Goal: Submit feedback/report problem: Provide input to the site owners about the experience or issues

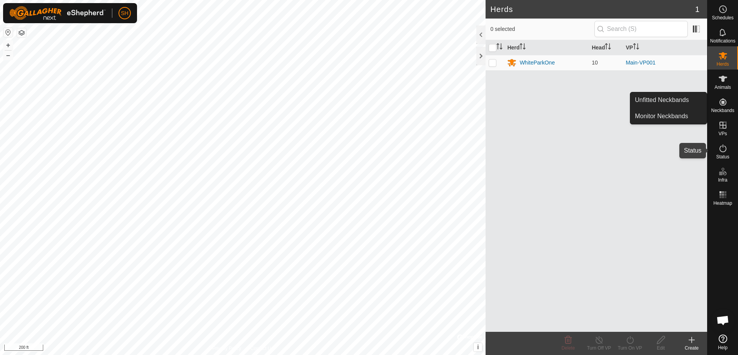
click at [724, 150] on icon at bounding box center [722, 148] width 9 height 9
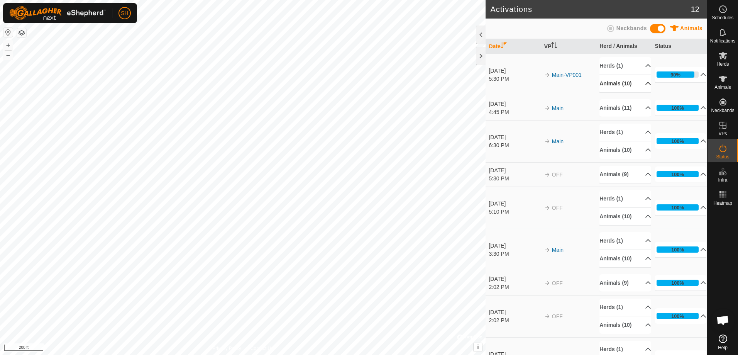
click at [644, 86] on p-accordion-header "Animals (10)" at bounding box center [626, 83] width 52 height 17
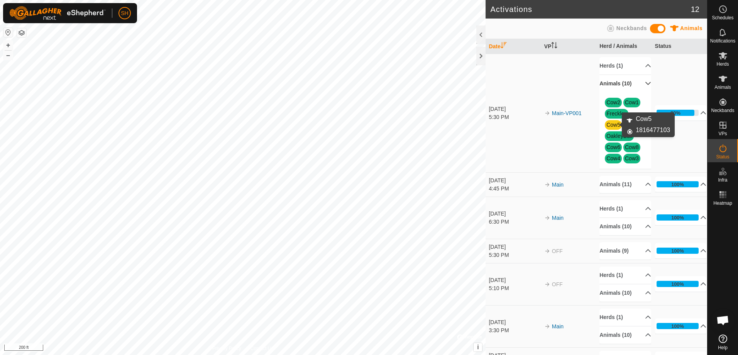
click at [608, 124] on link "Cow5" at bounding box center [614, 125] width 14 height 6
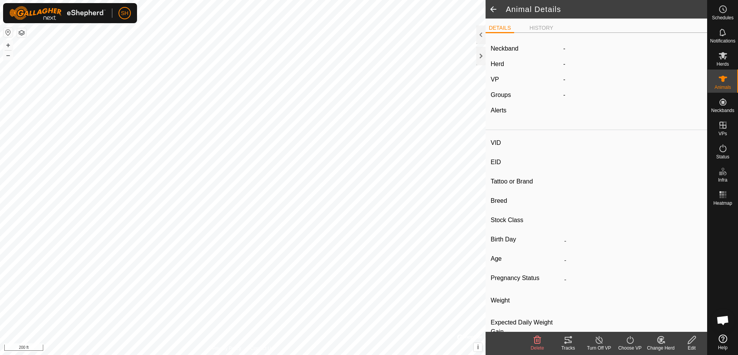
type input "Cow5"
type input "-"
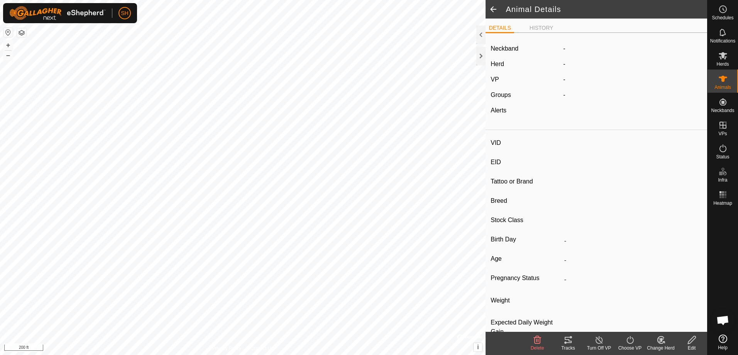
type input "0 kg"
type input "-"
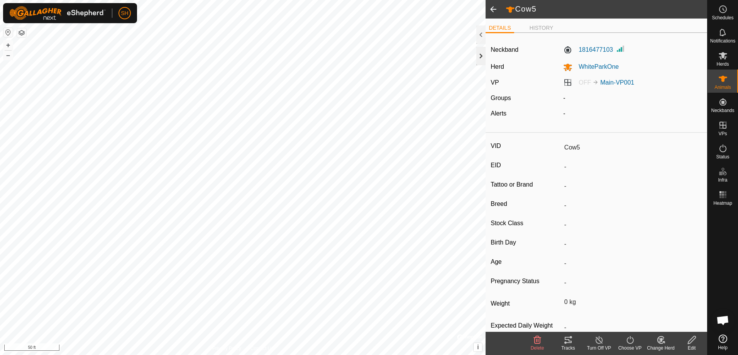
click at [482, 57] on div at bounding box center [480, 56] width 9 height 19
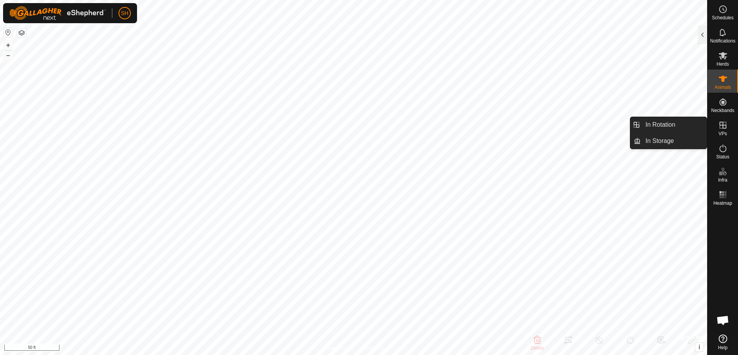
click at [724, 126] on icon at bounding box center [722, 124] width 9 height 9
click at [675, 130] on link "In Rotation" at bounding box center [674, 124] width 66 height 15
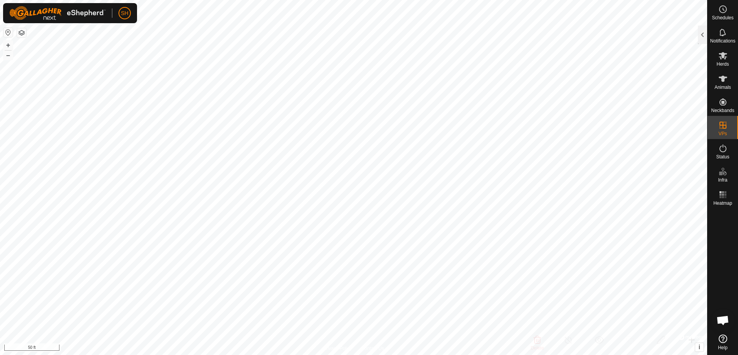
checkbox input "true"
click at [703, 38] on div at bounding box center [702, 34] width 9 height 19
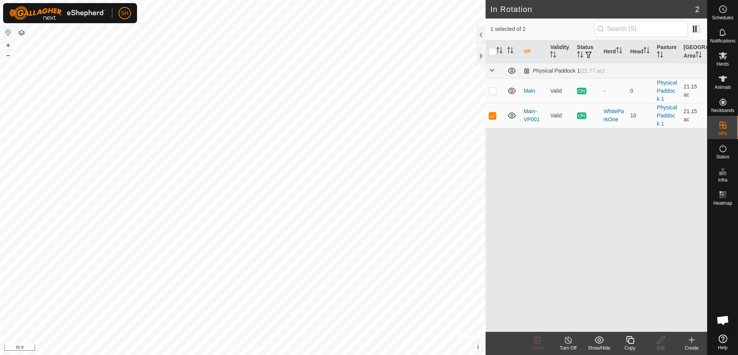
click at [693, 340] on icon at bounding box center [691, 339] width 9 height 9
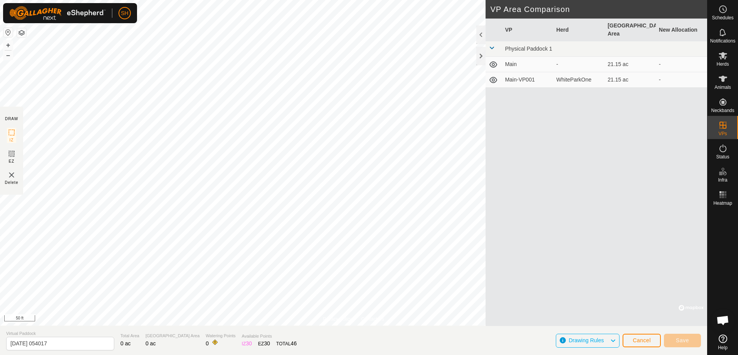
click at [522, 73] on td "Main-VP001" at bounding box center [527, 79] width 51 height 15
click at [520, 72] on td "Main-VP001" at bounding box center [527, 79] width 51 height 15
click at [641, 338] on span "Cancel" at bounding box center [642, 340] width 18 height 6
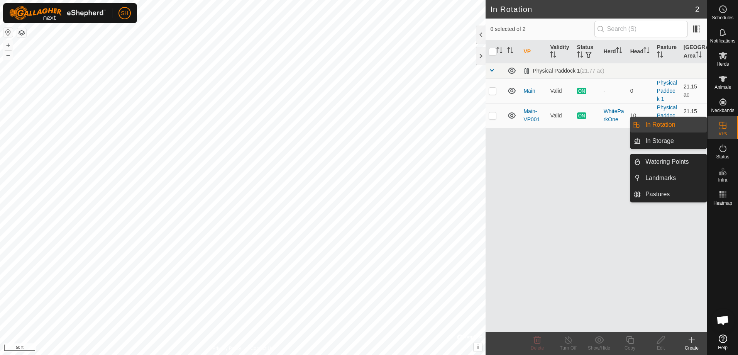
click at [721, 176] on icon at bounding box center [722, 171] width 9 height 9
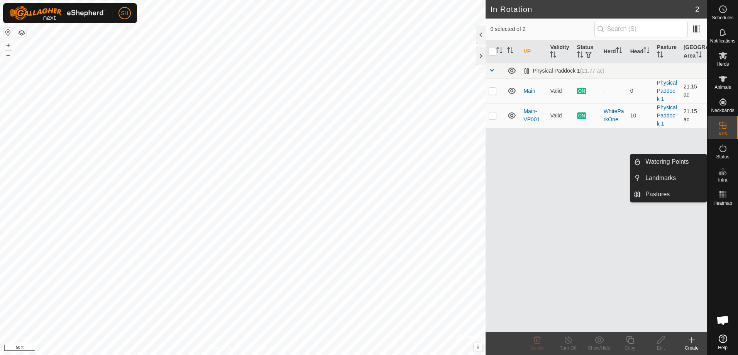
click at [725, 175] on icon at bounding box center [724, 173] width 3 height 4
click at [723, 178] on span "Infra" at bounding box center [722, 180] width 9 height 5
click at [674, 195] on link "Pastures" at bounding box center [674, 193] width 66 height 15
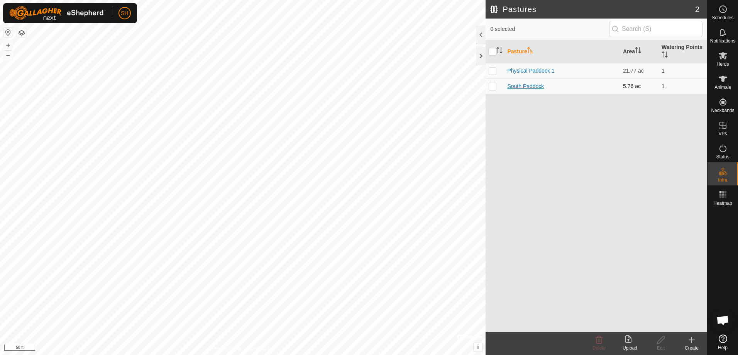
click at [536, 86] on link "South Paddock" at bounding box center [525, 86] width 37 height 6
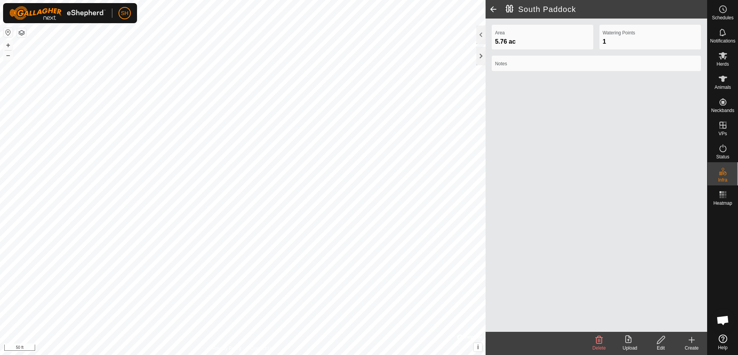
click at [661, 341] on icon at bounding box center [661, 340] width 8 height 8
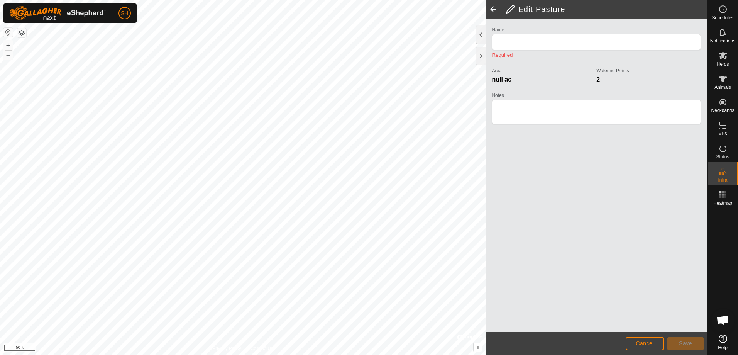
type input "South Paddock"
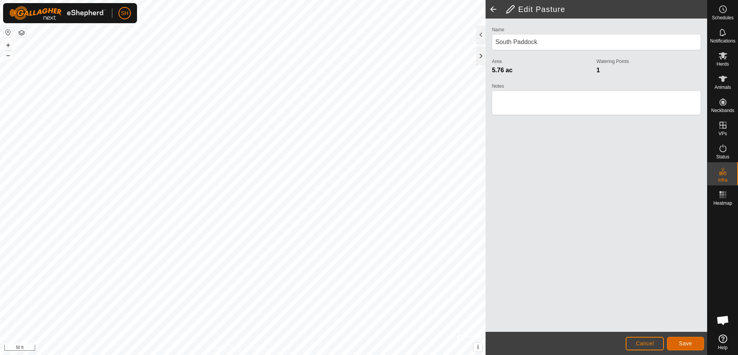
click at [686, 344] on span "Save" at bounding box center [685, 343] width 13 height 6
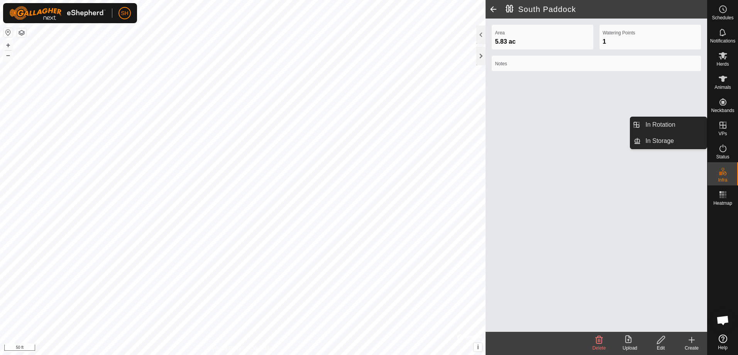
click at [721, 131] on span "VPs" at bounding box center [722, 133] width 8 height 5
click at [722, 126] on icon at bounding box center [722, 124] width 9 height 9
click at [666, 127] on link "In Rotation" at bounding box center [674, 124] width 66 height 15
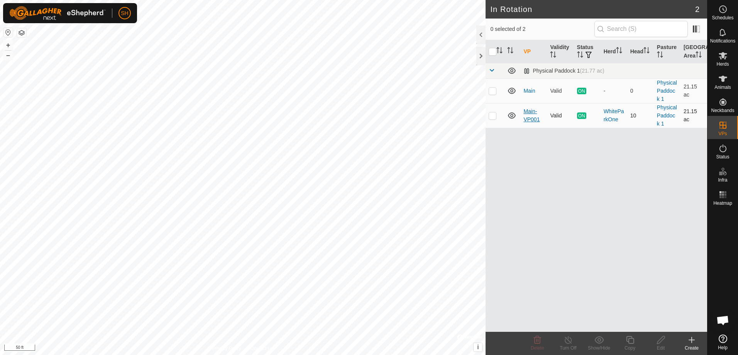
click at [527, 111] on link "Main-VP001" at bounding box center [532, 115] width 16 height 14
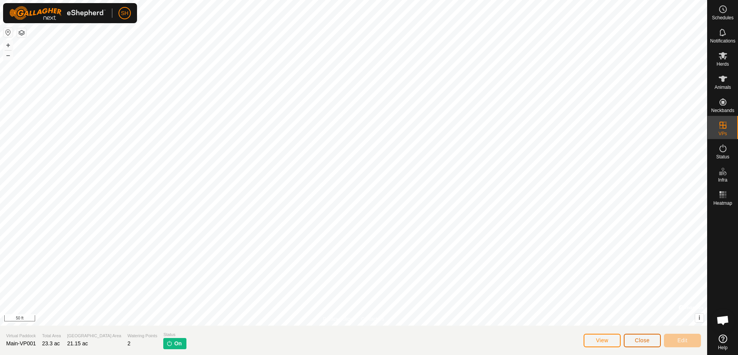
click at [641, 338] on span "Close" at bounding box center [642, 340] width 15 height 6
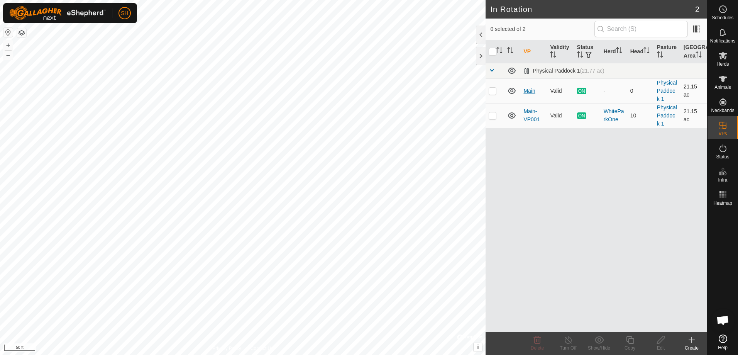
click at [529, 90] on link "Main" at bounding box center [530, 91] width 12 height 6
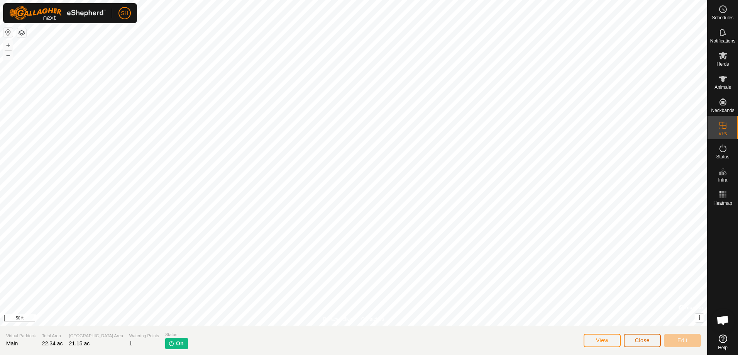
click at [635, 342] on span "Close" at bounding box center [642, 340] width 15 height 6
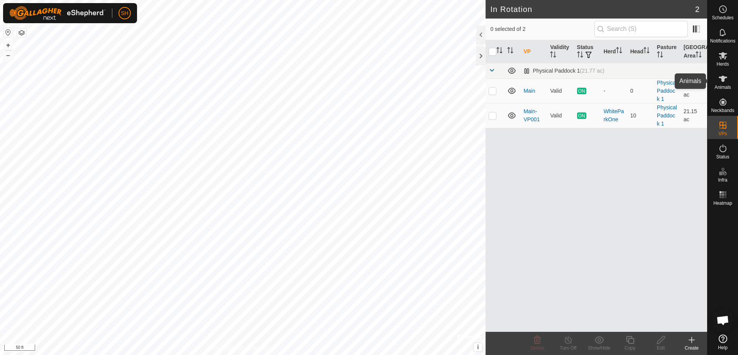
click at [724, 81] on icon at bounding box center [722, 78] width 9 height 9
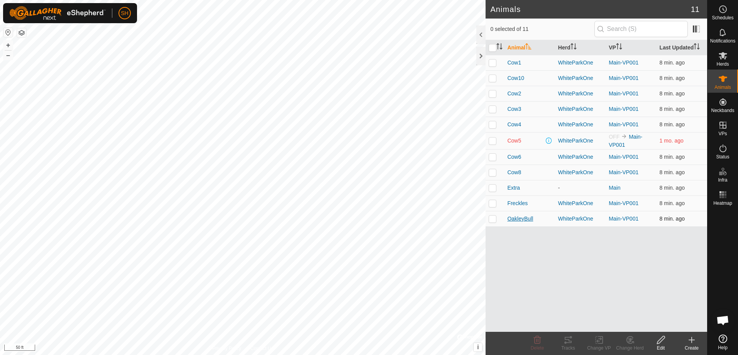
click at [526, 217] on span "OakleyBull" at bounding box center [520, 219] width 26 height 8
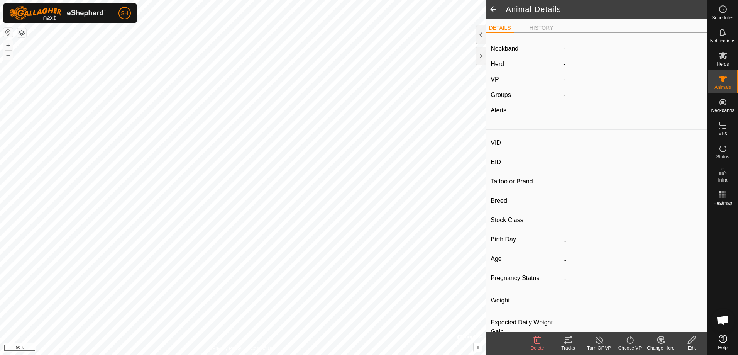
type input "OakleyBull"
type input "-"
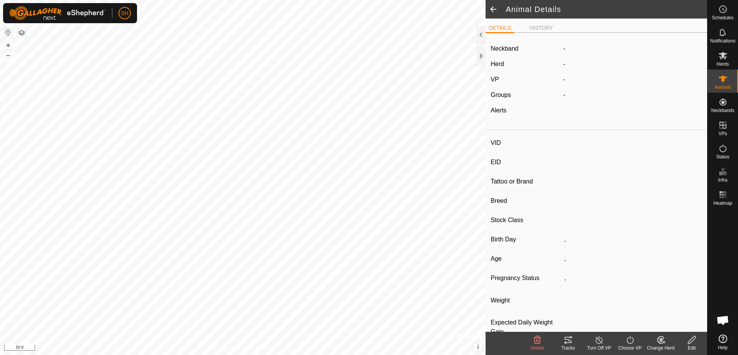
type input "0 kg"
type input "-"
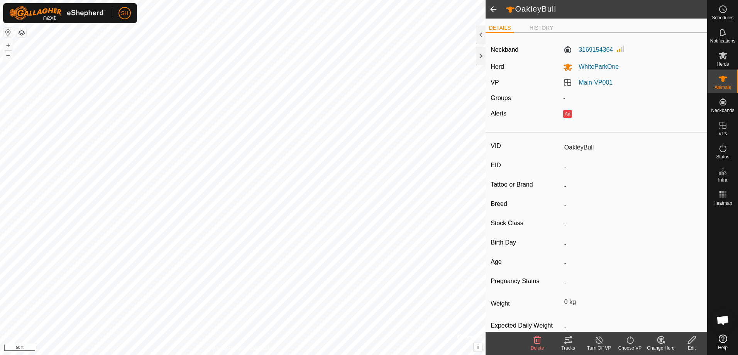
click at [689, 341] on icon at bounding box center [692, 340] width 8 height 8
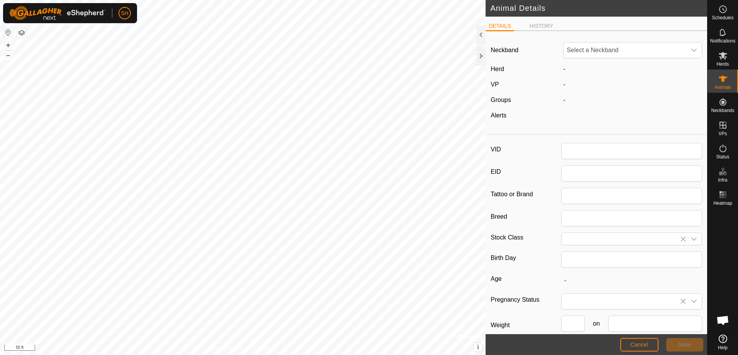
type input "OakleyBull"
type input "0"
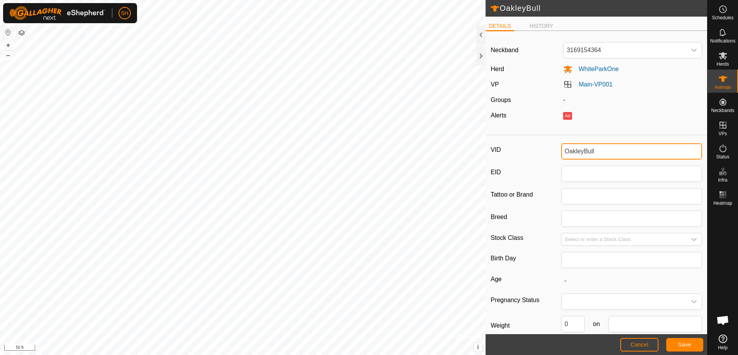
click at [603, 155] on input "OakleyBull" at bounding box center [631, 151] width 141 height 16
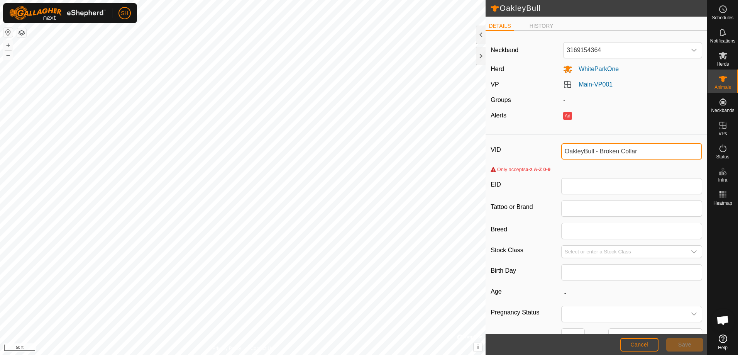
click at [598, 151] on input "OakleyBull - Broken Collar" at bounding box center [631, 151] width 141 height 16
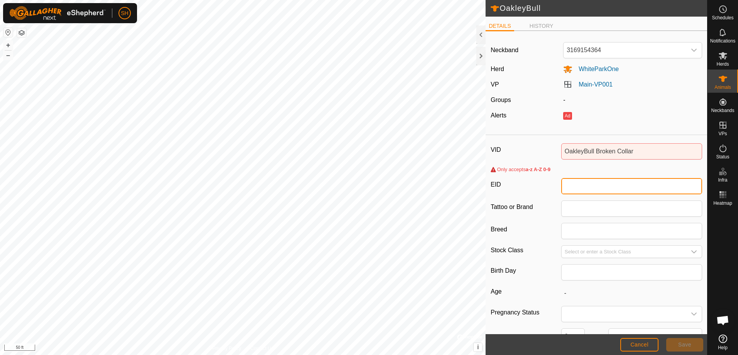
click at [610, 186] on input "EID" at bounding box center [631, 186] width 141 height 16
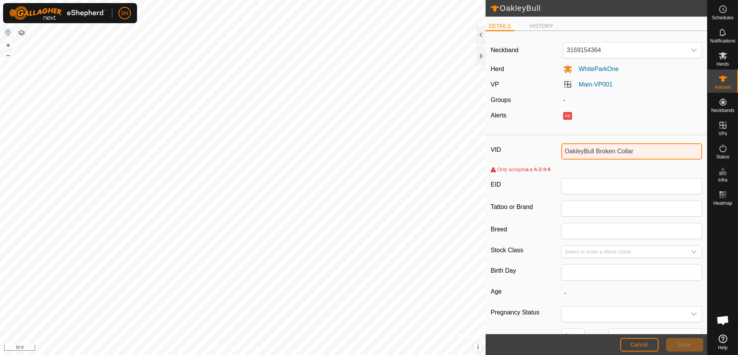
click at [598, 150] on input "OakleyBull Broken Collar" at bounding box center [631, 151] width 141 height 16
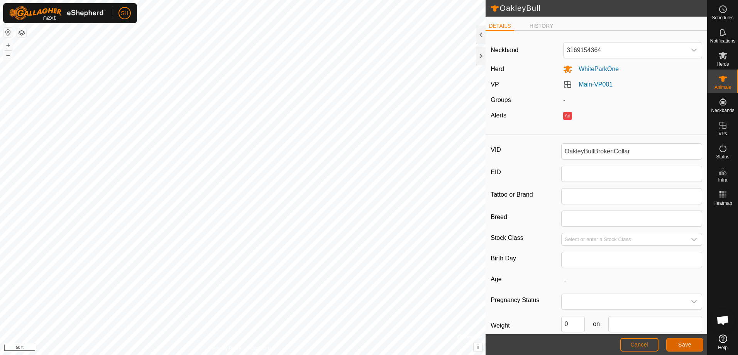
click at [679, 342] on span "Save" at bounding box center [684, 344] width 13 height 6
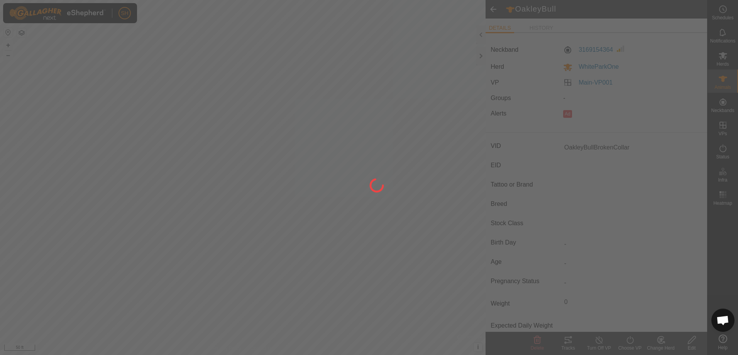
type input "OakleyBull"
type input "-"
type input "0 kg"
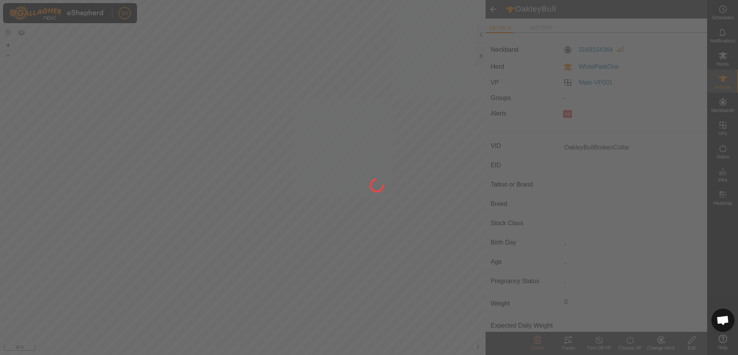
type input "-"
type input "OakleyBullBrokenCollar"
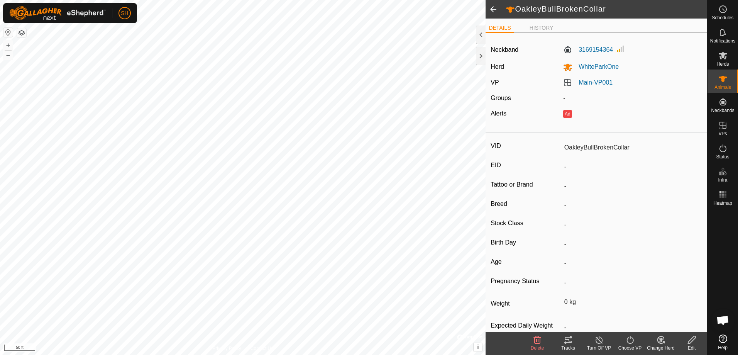
click at [661, 338] on icon at bounding box center [661, 340] width 5 height 4
click at [671, 307] on link "Choose Herd..." at bounding box center [684, 306] width 76 height 15
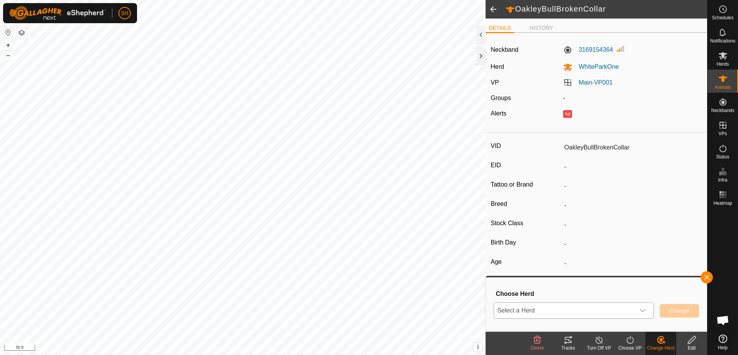
click at [642, 307] on div "dropdown trigger" at bounding box center [642, 310] width 15 height 15
click at [707, 277] on button "button" at bounding box center [707, 277] width 12 height 12
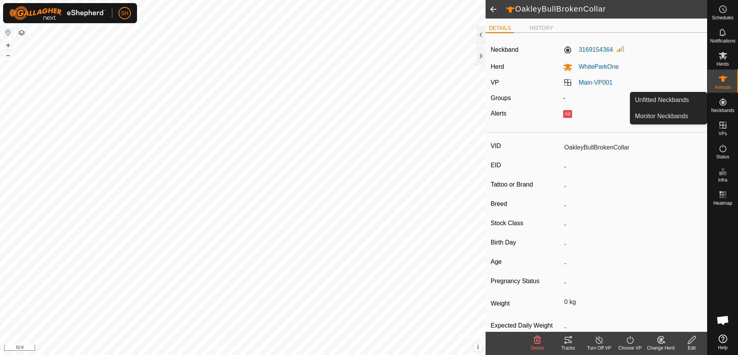
click at [724, 100] on icon at bounding box center [723, 101] width 7 height 7
click at [695, 98] on link "Unfitted Neckbands" at bounding box center [668, 99] width 76 height 15
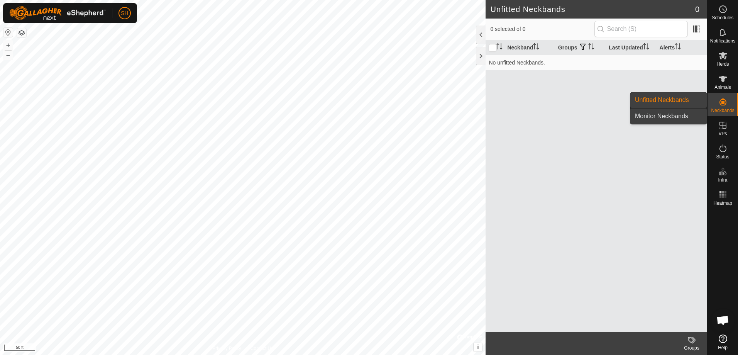
click at [691, 116] on link "Monitor Neckbands" at bounding box center [668, 115] width 76 height 15
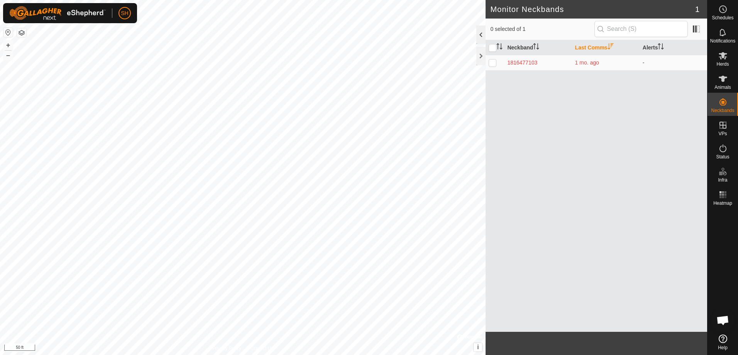
click at [481, 32] on div at bounding box center [480, 34] width 9 height 19
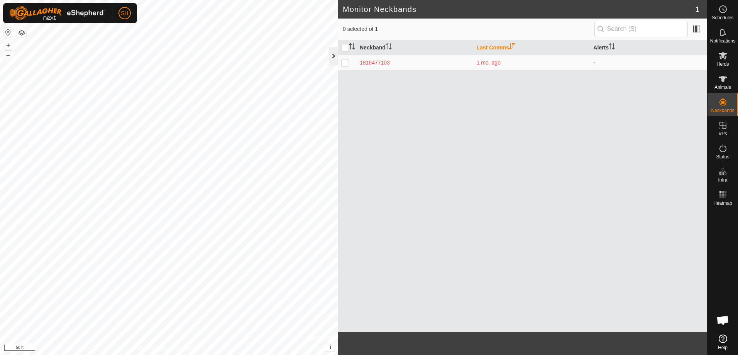
click at [331, 60] on div at bounding box center [333, 56] width 9 height 19
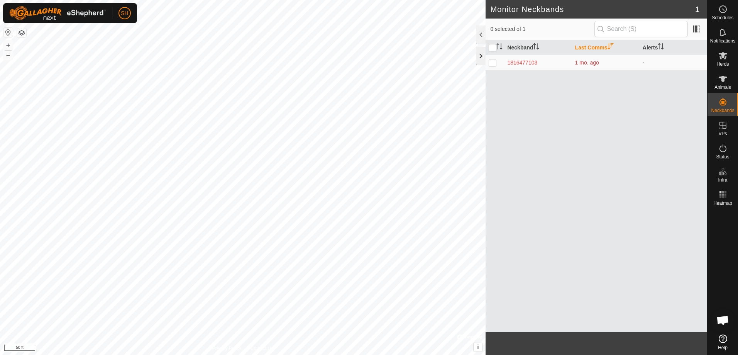
click at [483, 59] on div at bounding box center [480, 56] width 9 height 19
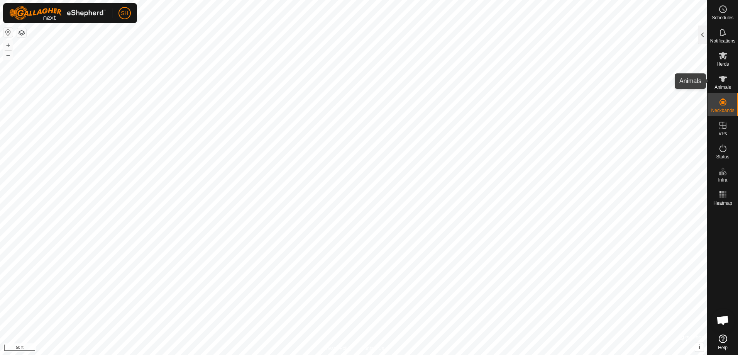
click at [725, 84] on es-animals-svg-icon at bounding box center [723, 79] width 14 height 12
click at [725, 78] on icon at bounding box center [723, 79] width 8 height 6
click at [703, 36] on div at bounding box center [702, 34] width 9 height 19
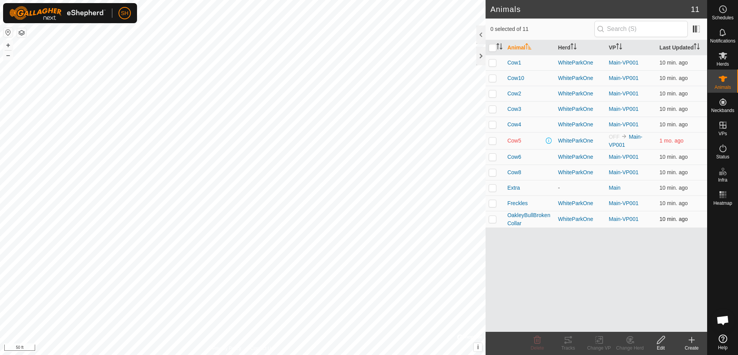
click at [495, 220] on p-checkbox at bounding box center [493, 219] width 8 height 6
checkbox input "true"
click at [660, 341] on icon at bounding box center [661, 339] width 10 height 9
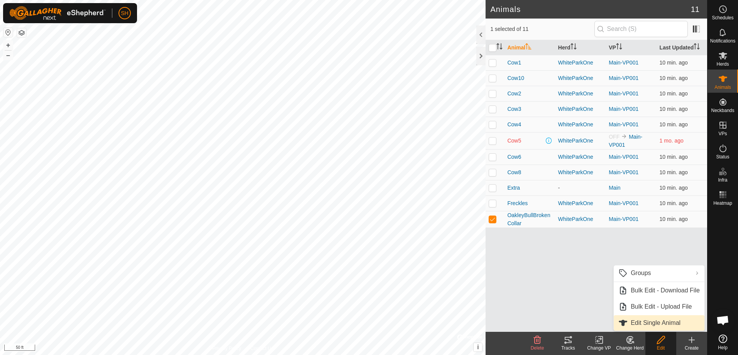
click at [660, 324] on link "Edit Single Animal" at bounding box center [659, 322] width 91 height 15
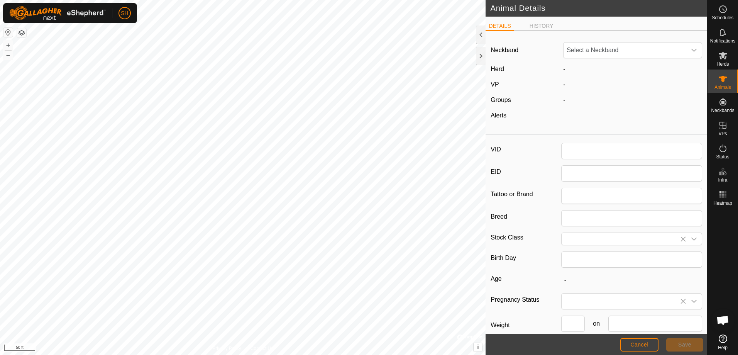
type input "OakleyBullBrokenCollar"
type input "0"
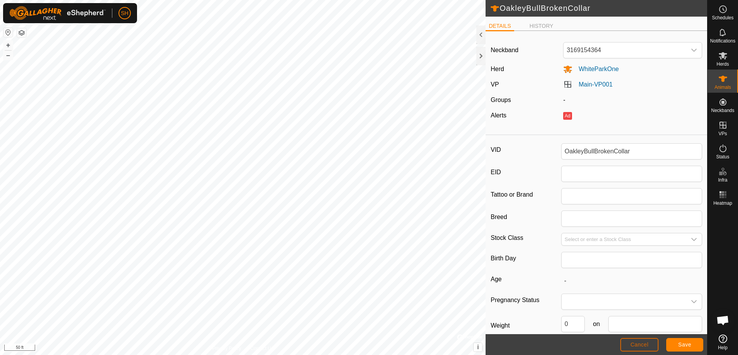
click at [637, 348] on button "Cancel" at bounding box center [639, 345] width 38 height 14
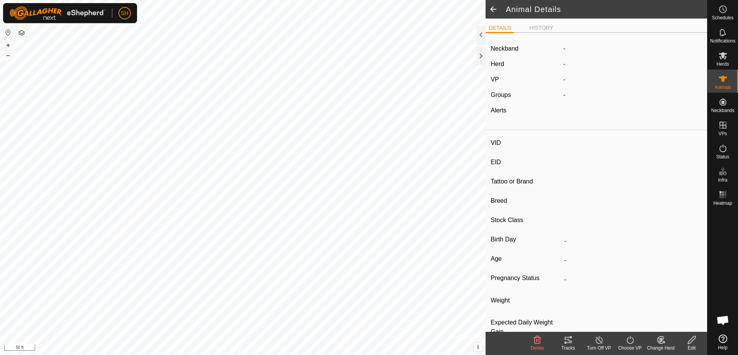
type input "OakleyBullBrokenCollar"
type input "-"
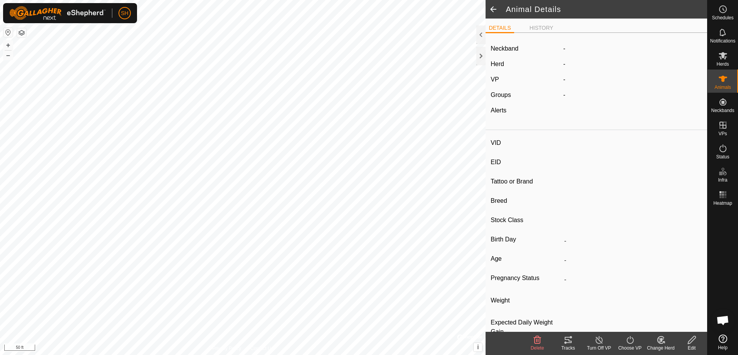
type input "0 kg"
type input "-"
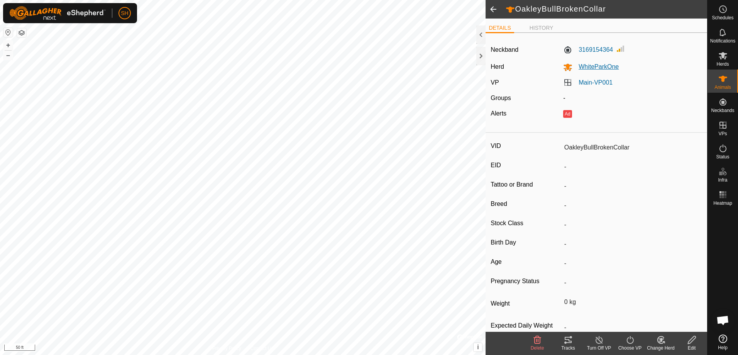
click at [599, 65] on span "WhiteParkOne" at bounding box center [596, 66] width 46 height 7
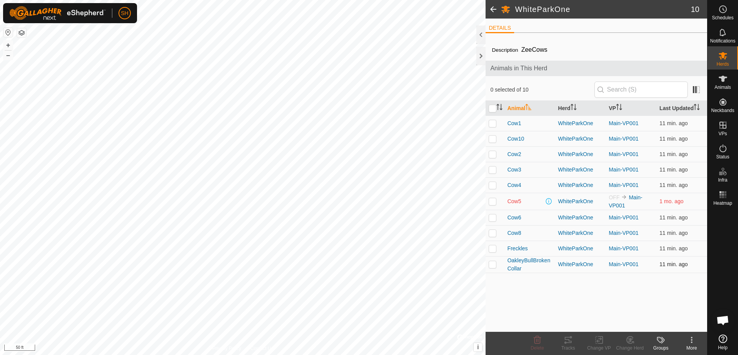
click at [494, 265] on p-checkbox at bounding box center [493, 264] width 8 height 6
click at [537, 343] on icon at bounding box center [537, 340] width 7 height 8
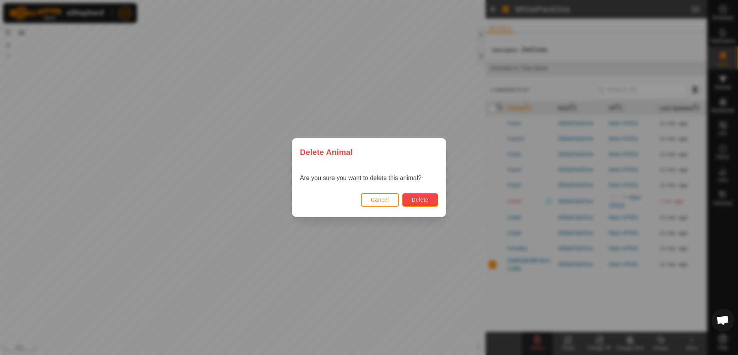
click at [424, 200] on span "Delete" at bounding box center [420, 200] width 17 height 6
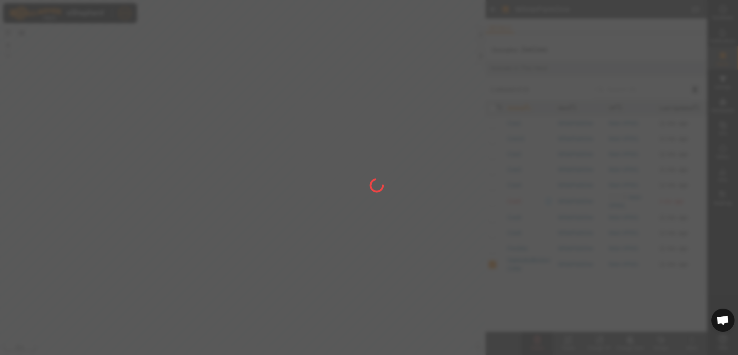
checkbox input "false"
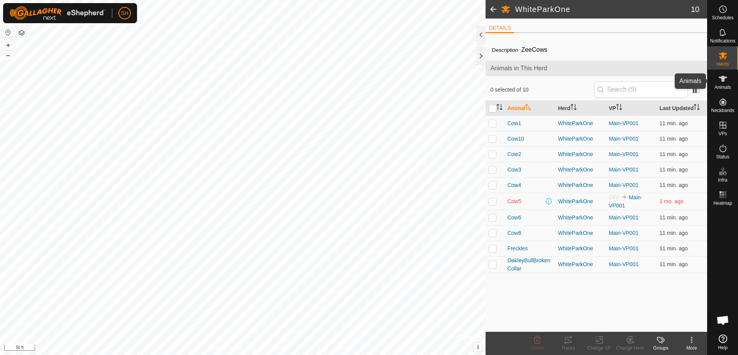
click at [722, 83] on icon at bounding box center [722, 78] width 9 height 9
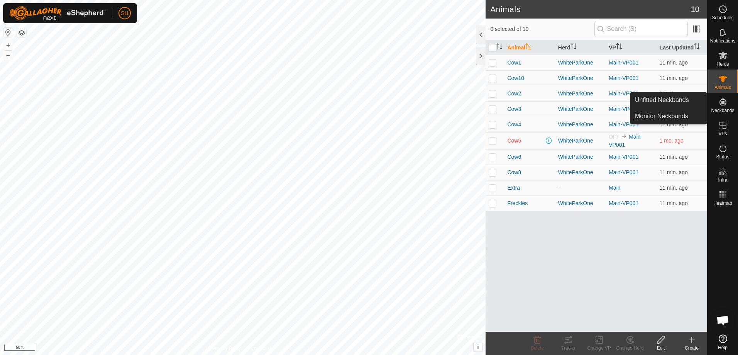
click at [723, 102] on icon at bounding box center [723, 101] width 7 height 7
click at [691, 98] on link "Unfitted Neckbands" at bounding box center [668, 99] width 76 height 15
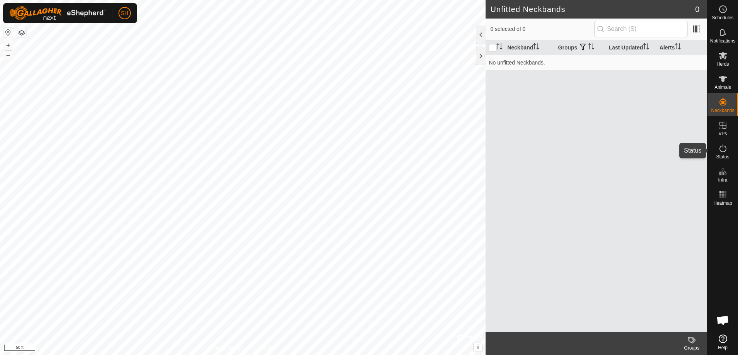
click at [726, 154] on span "Status" at bounding box center [722, 156] width 13 height 5
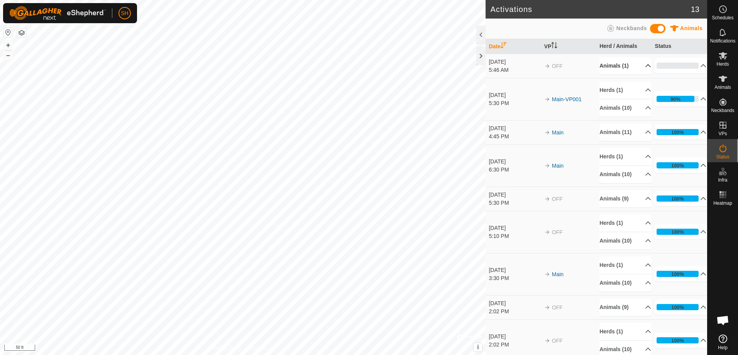
click at [612, 65] on p-accordion-header "Animals (1)" at bounding box center [626, 65] width 52 height 17
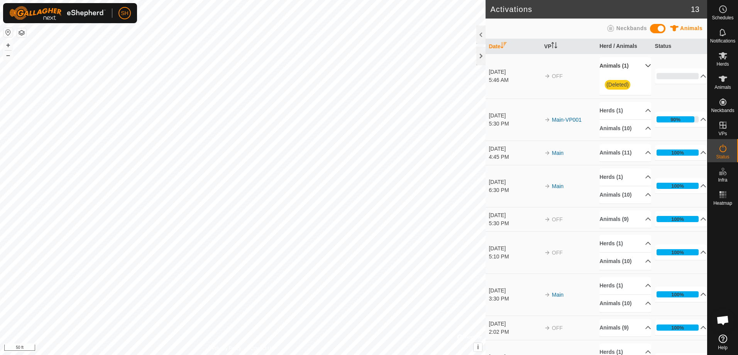
click at [612, 65] on p-accordion-header "Animals (1)" at bounding box center [626, 65] width 52 height 17
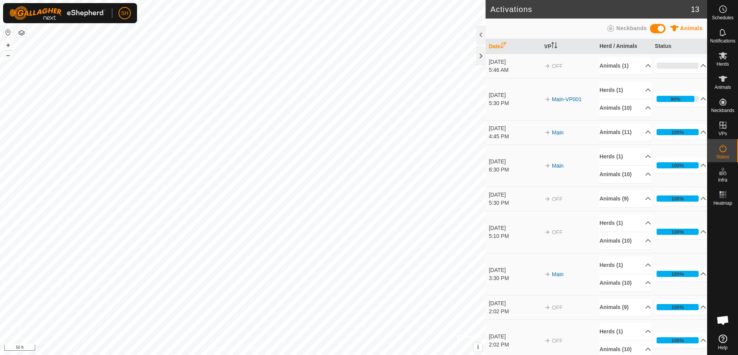
click at [721, 322] on span "Open chat" at bounding box center [723, 320] width 13 height 11
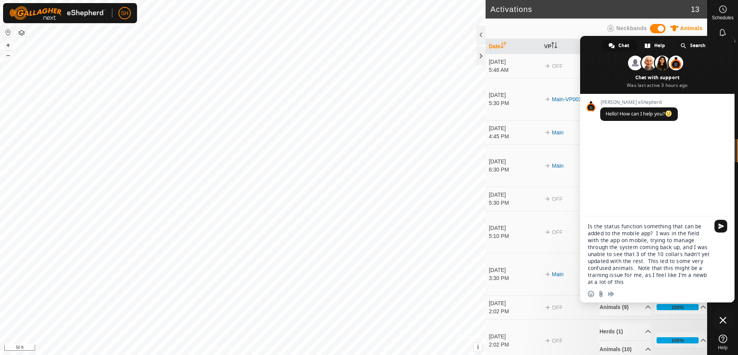
type textarea "Is the status function something that can be added to the mobile app? I was in …"
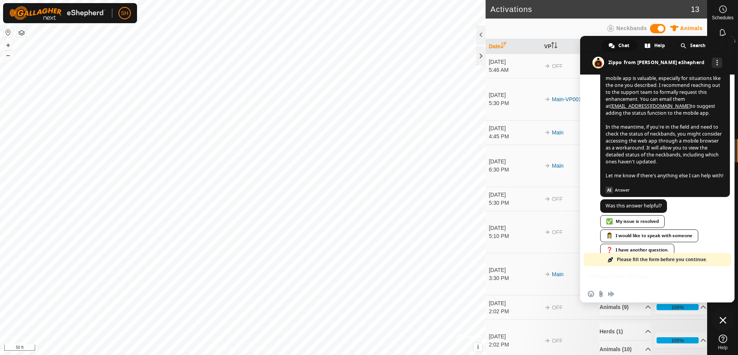
scroll to position [194, 0]
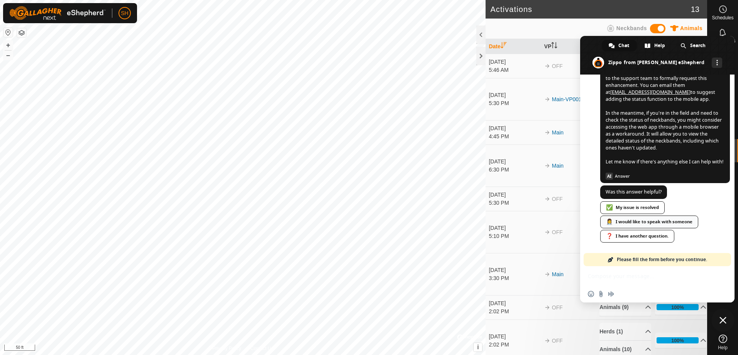
click at [682, 220] on div "👩‍⚕️ I would like to speak with someone" at bounding box center [649, 221] width 98 height 13
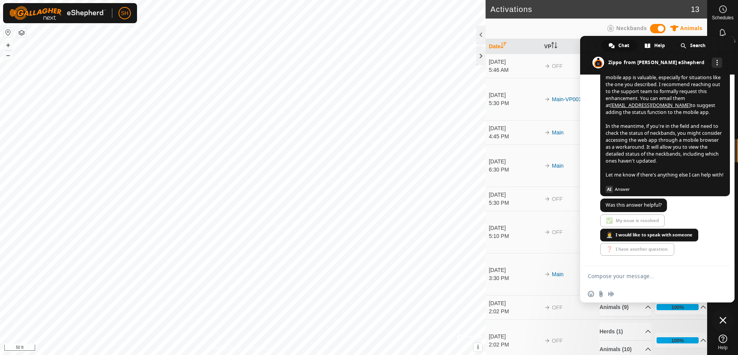
scroll to position [197, 0]
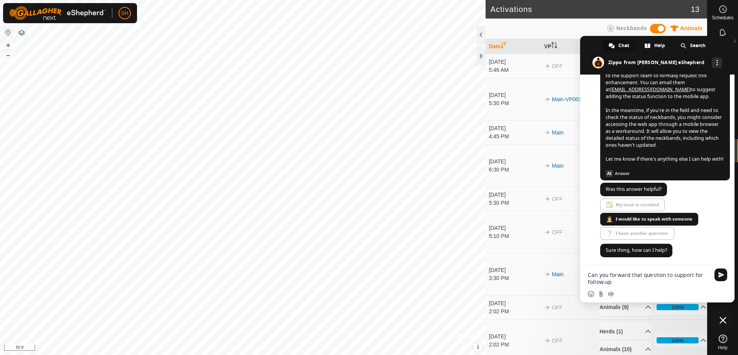
type textarea "Can you forward that question to support for follow-up?"
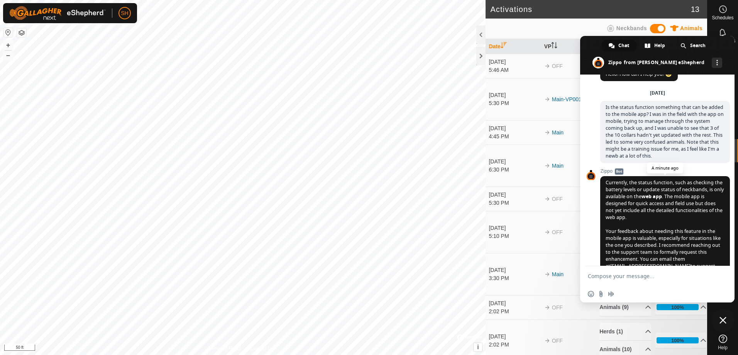
scroll to position [0, 0]
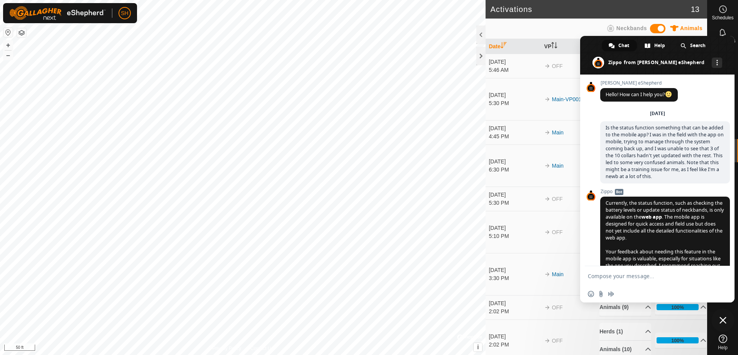
click at [619, 43] on span "Chat" at bounding box center [624, 46] width 11 height 12
click at [722, 318] on span "Close chat" at bounding box center [723, 320] width 7 height 7
